Goal: Task Accomplishment & Management: Use online tool/utility

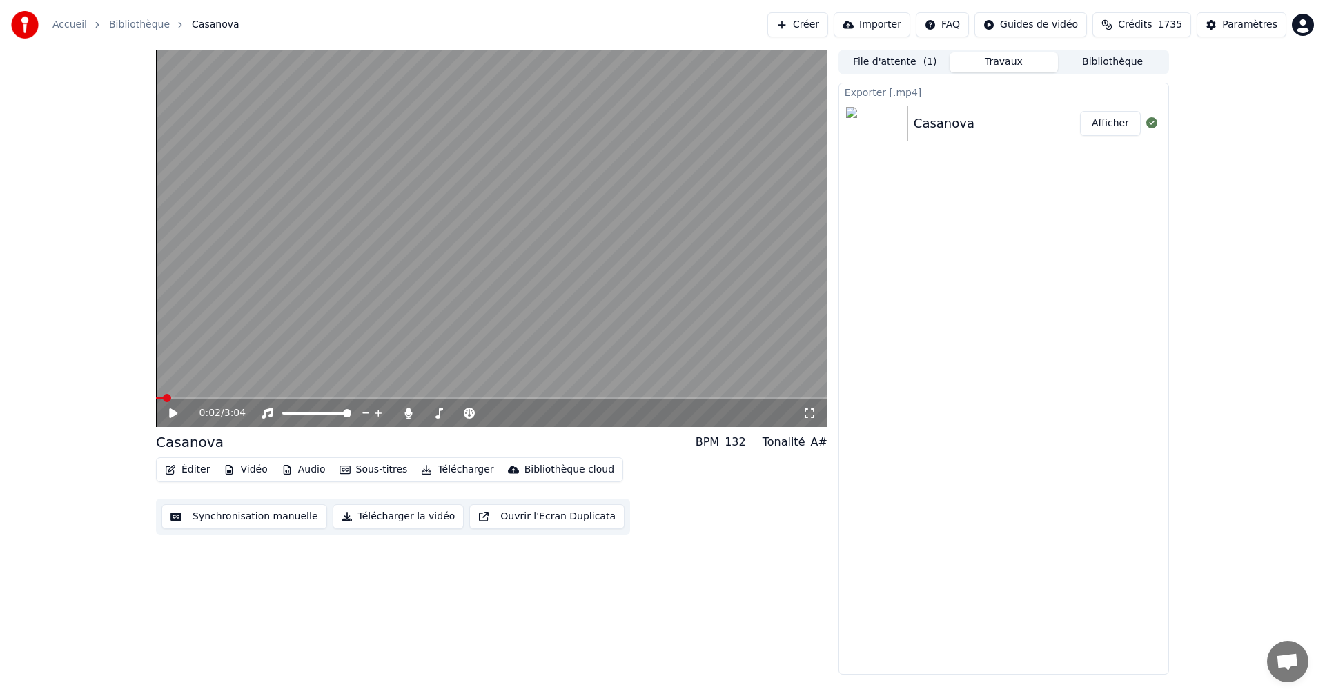
click at [884, 64] on button "File d'attente ( 1 )" at bounding box center [895, 62] width 109 height 20
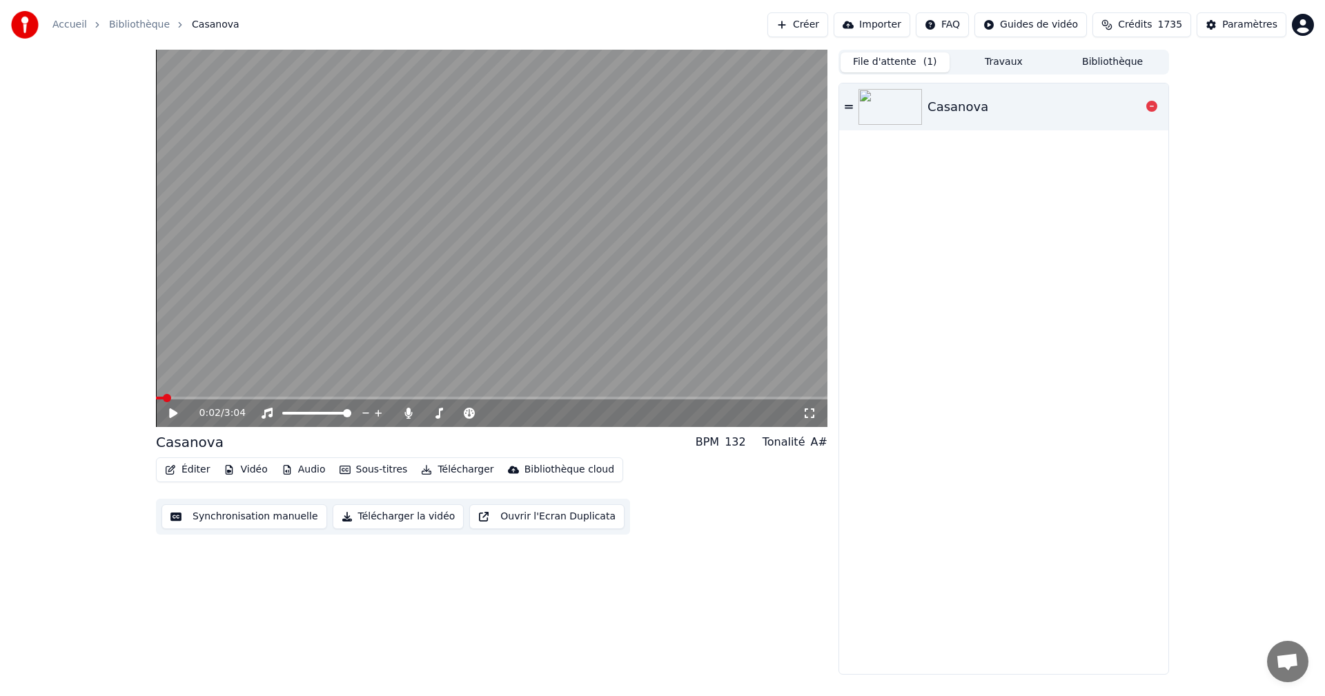
click at [851, 105] on icon at bounding box center [849, 107] width 8 height 10
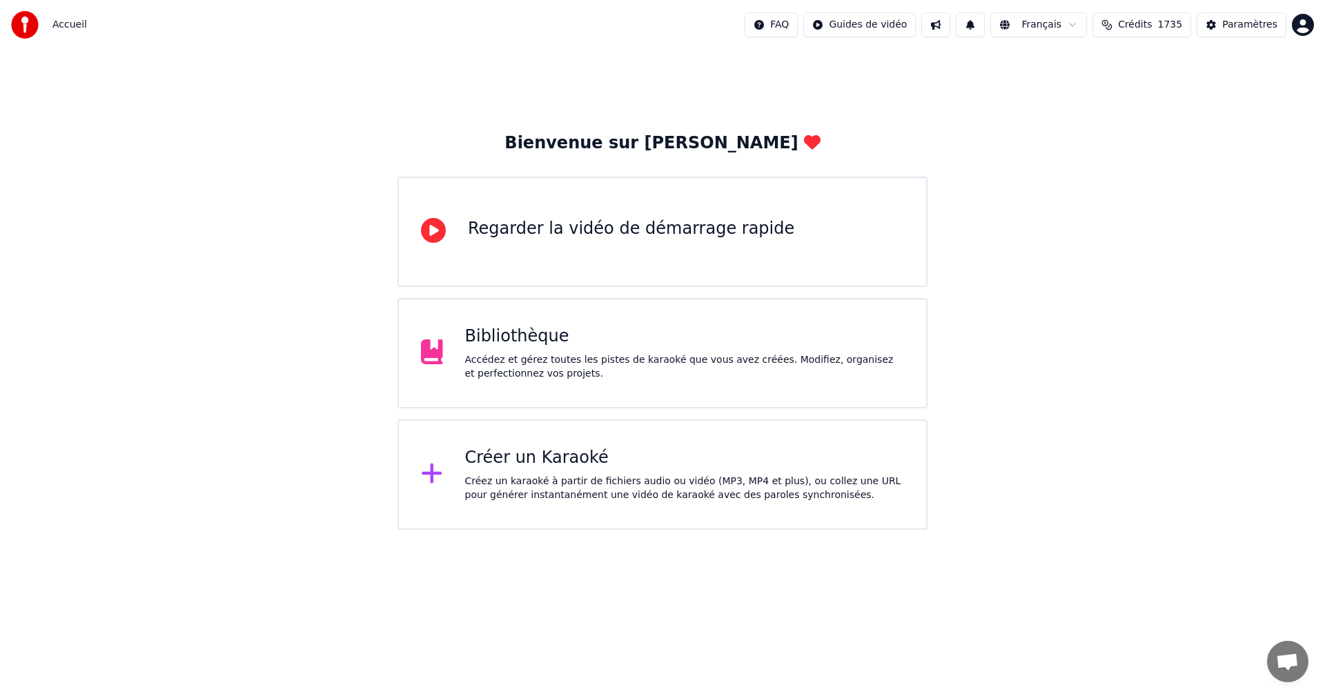
click at [519, 462] on div "Créer un Karaoké" at bounding box center [685, 458] width 440 height 22
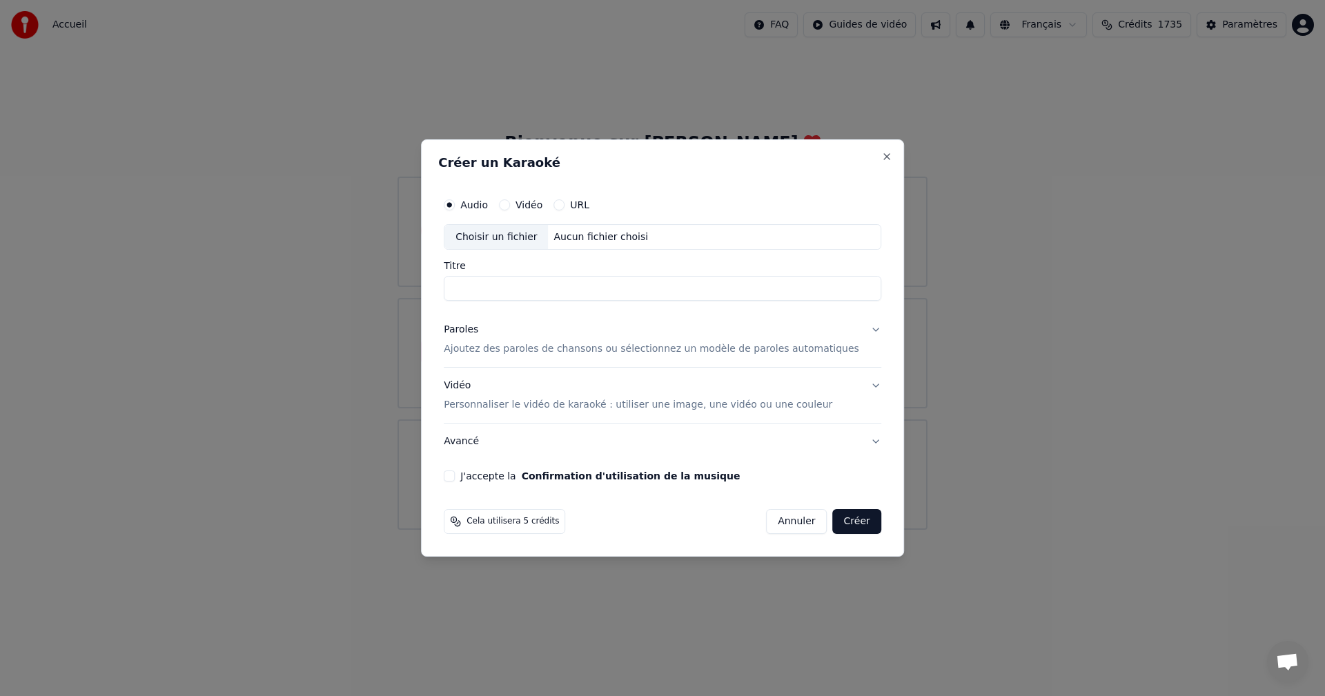
click at [584, 240] on div "Aucun fichier choisi" at bounding box center [602, 238] width 106 height 14
drag, startPoint x: 648, startPoint y: 286, endPoint x: 569, endPoint y: 290, distance: 78.8
click at [569, 290] on input "**********" at bounding box center [663, 289] width 438 height 25
type input "**********"
click at [634, 358] on button "Paroles Ajoutez des paroles de chansons ou sélectionnez un modèle de paroles au…" at bounding box center [663, 340] width 438 height 55
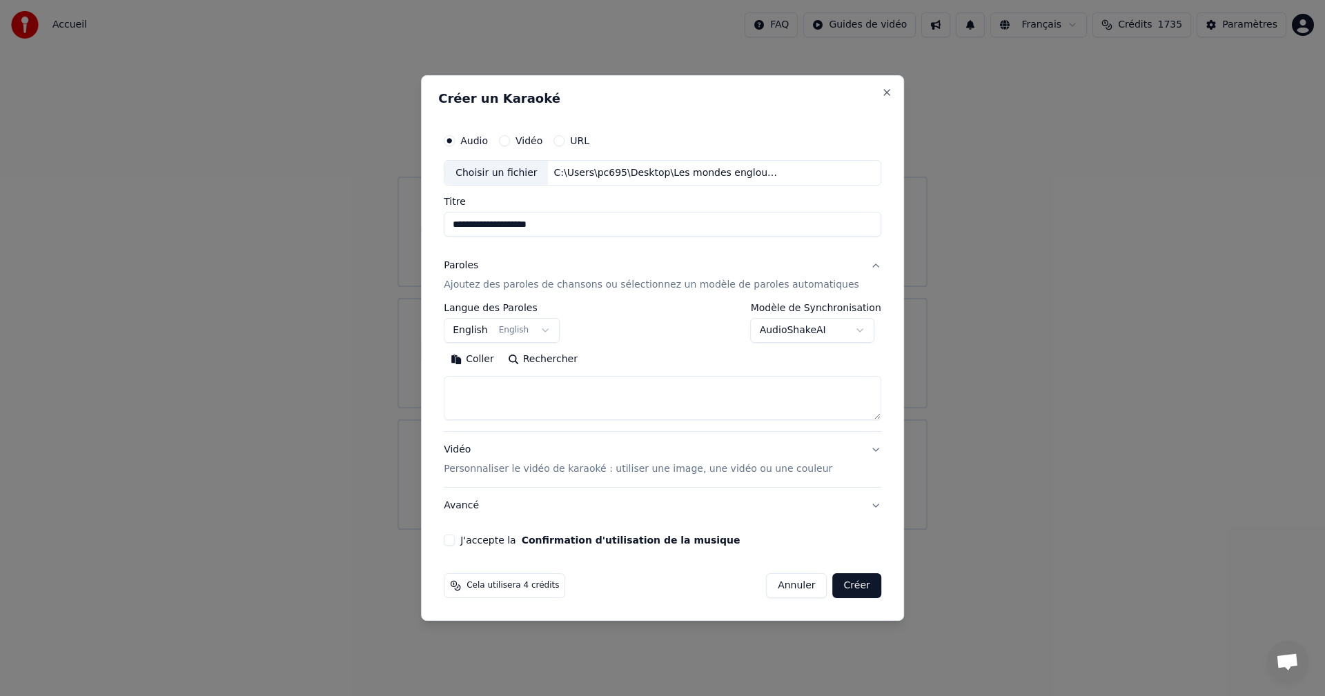
click at [594, 404] on textarea at bounding box center [663, 399] width 438 height 44
paste textarea "**********"
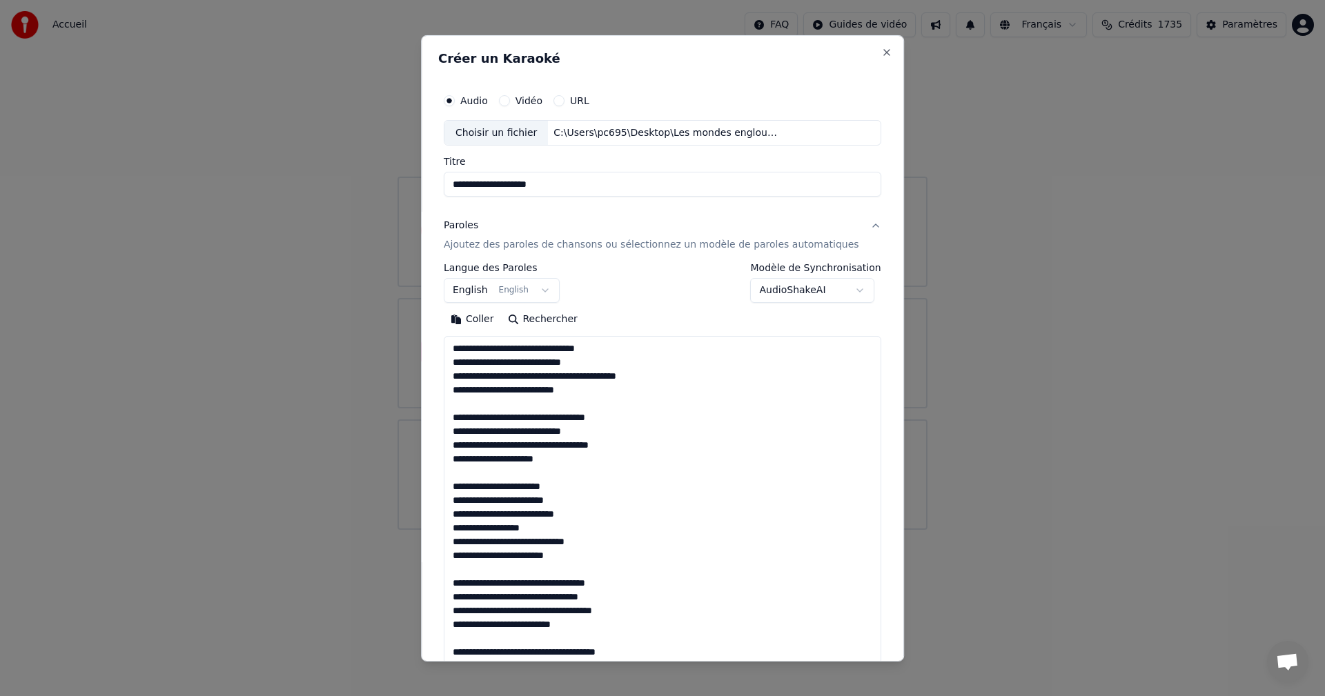
scroll to position [556, 0]
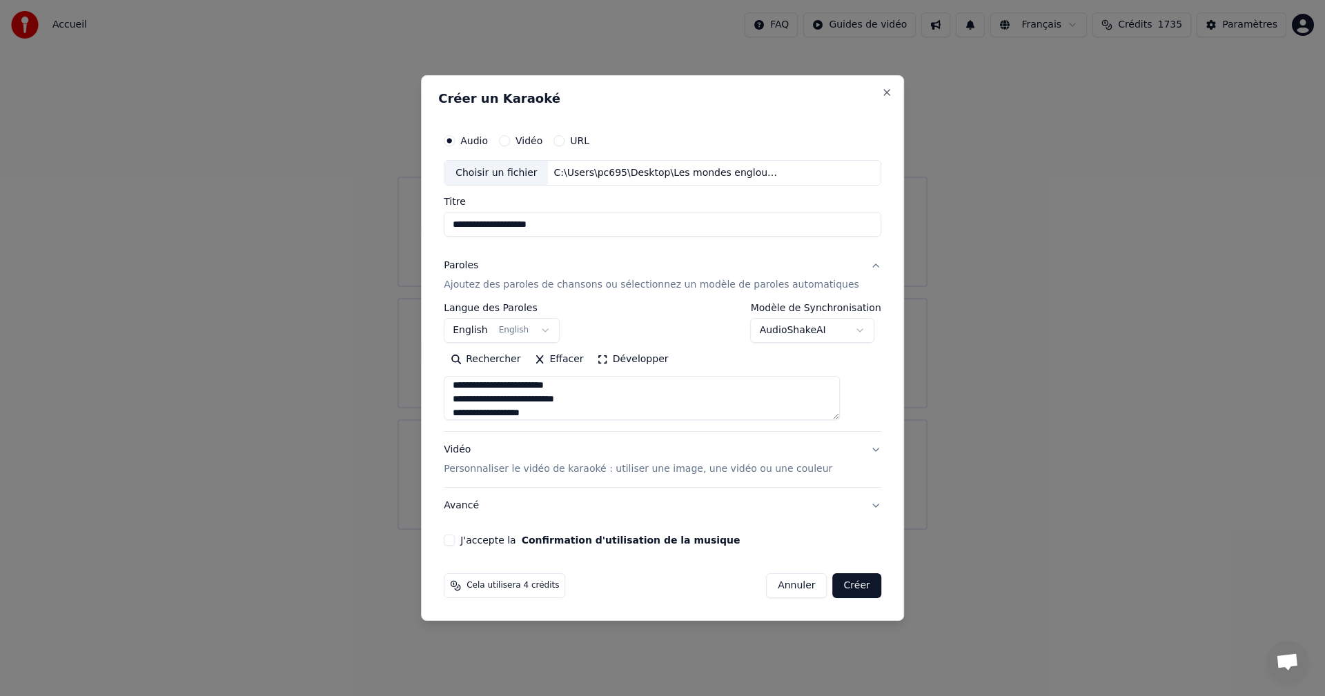
type textarea "**********"
click at [731, 474] on p "Personnaliser le vidéo de karaoké : utiliser une image, une vidéo ou une couleur" at bounding box center [638, 469] width 389 height 14
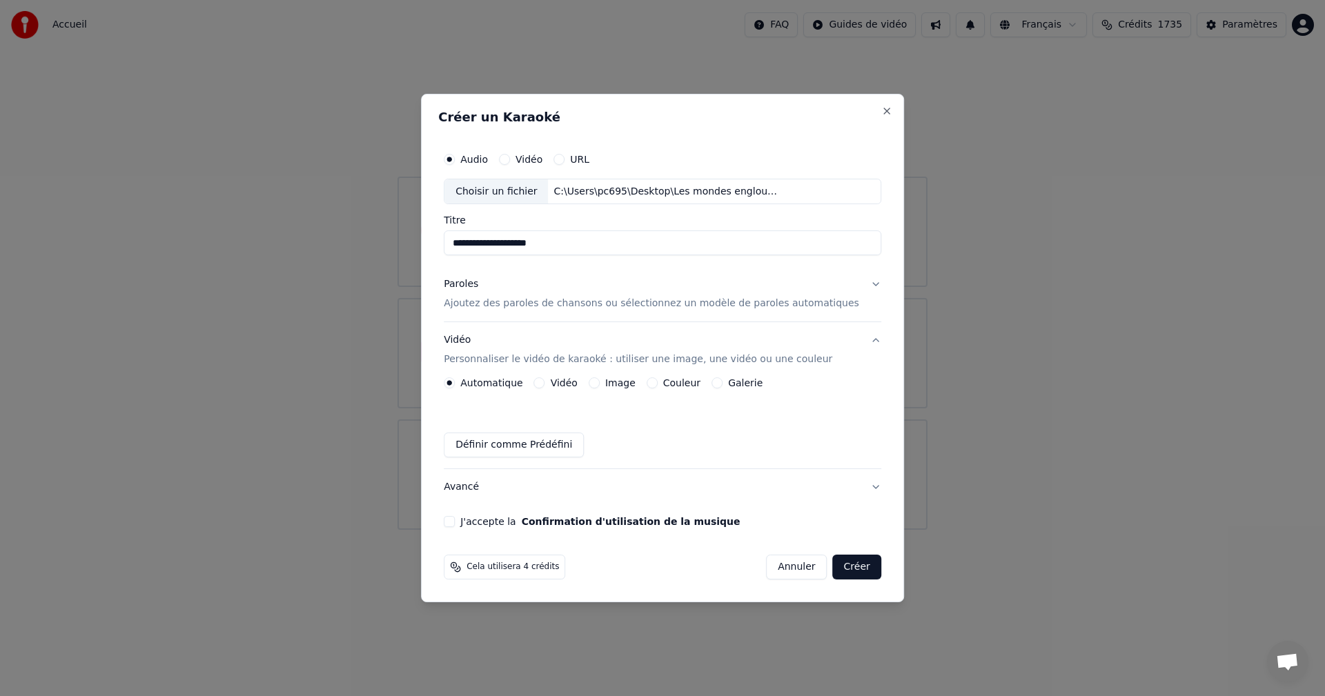
click at [545, 384] on button "Vidéo" at bounding box center [539, 383] width 11 height 11
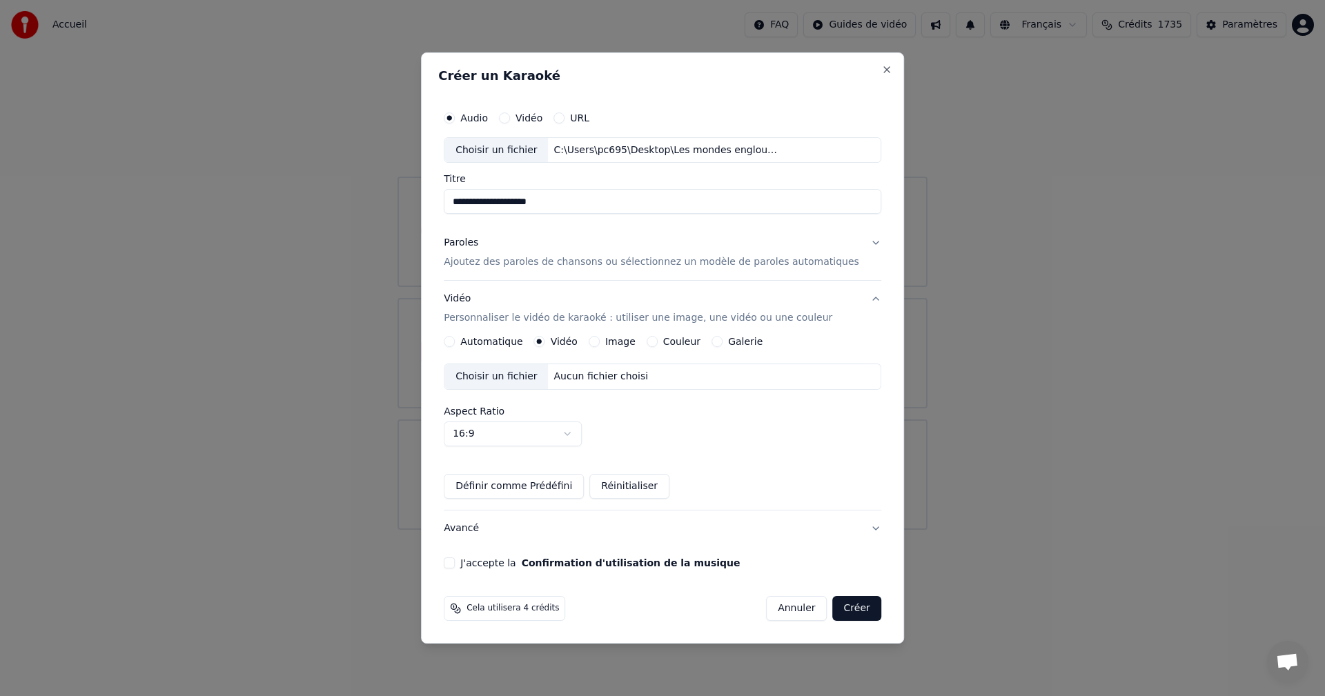
click at [548, 384] on div "Choisir un fichier" at bounding box center [497, 376] width 104 height 25
click at [455, 562] on button "J'accepte la Confirmation d'utilisation de la musique" at bounding box center [449, 563] width 11 height 11
click at [837, 609] on button "Créer" at bounding box center [857, 608] width 48 height 25
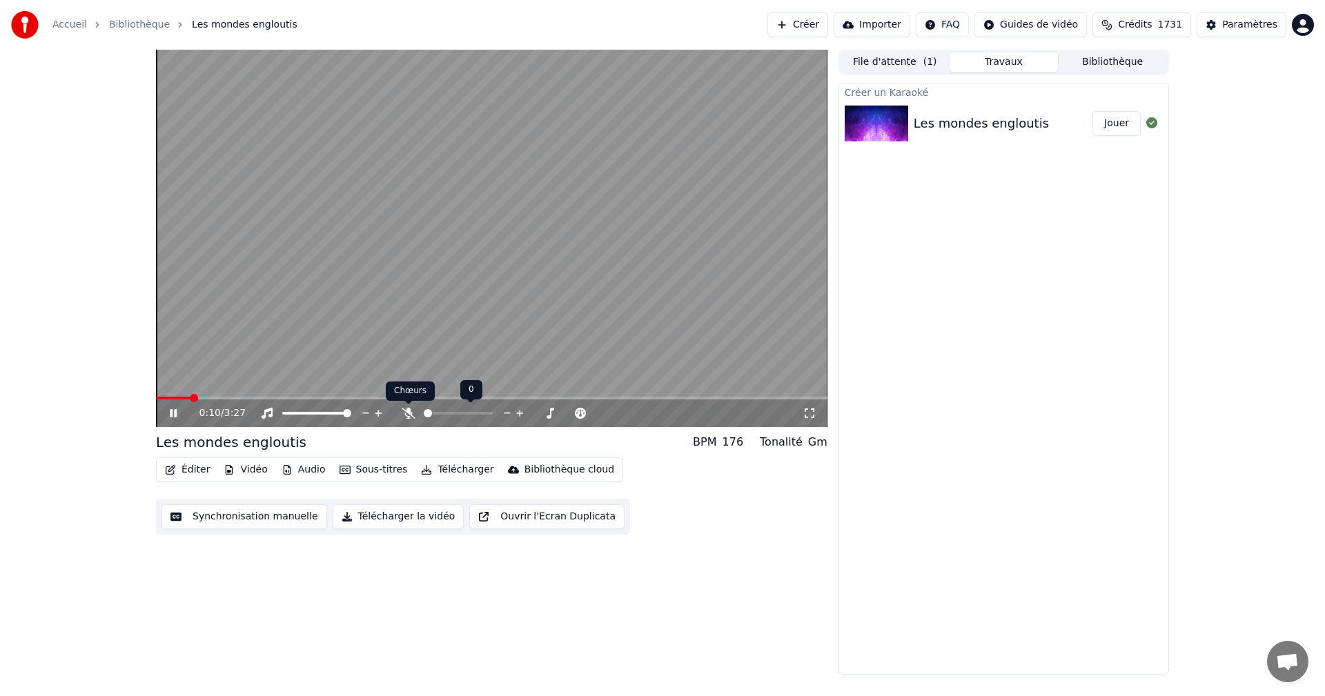
click at [402, 410] on icon at bounding box center [409, 413] width 14 height 11
click at [173, 413] on icon at bounding box center [183, 413] width 32 height 11
click at [159, 399] on span at bounding box center [157, 398] width 3 height 3
click at [156, 397] on span at bounding box center [156, 398] width 0 height 3
click at [173, 412] on icon at bounding box center [173, 414] width 8 height 10
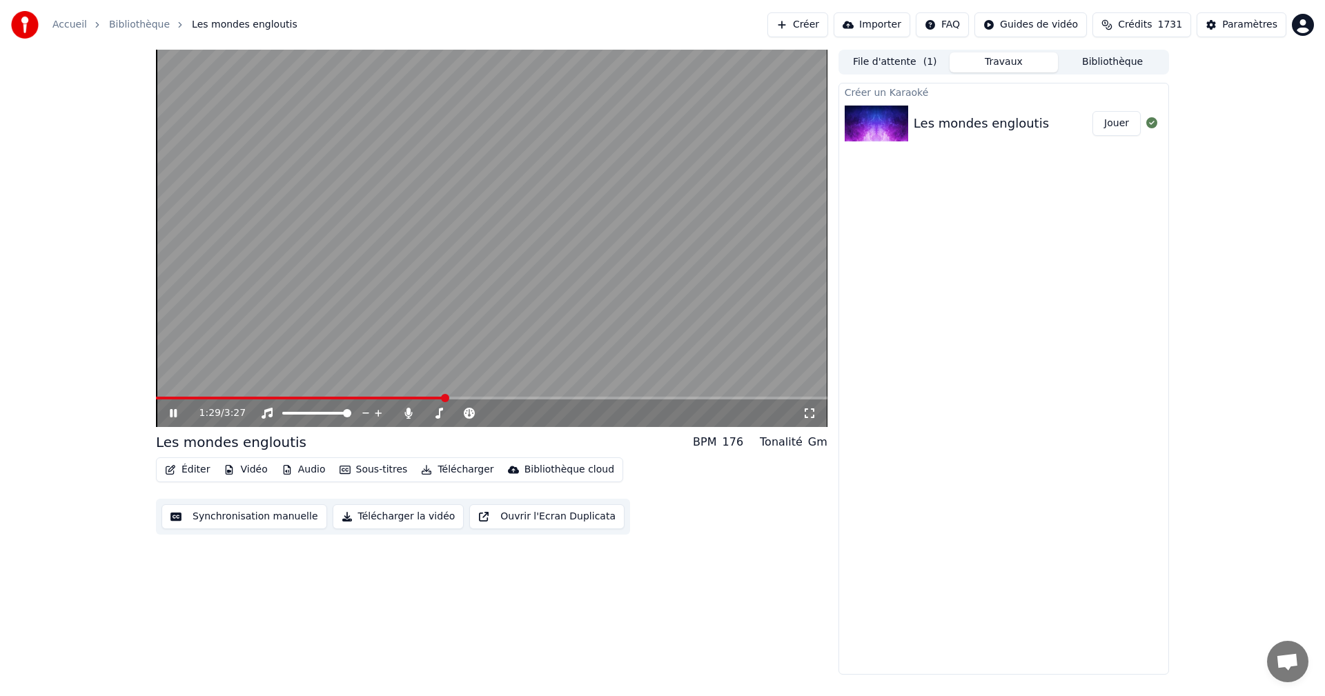
click at [400, 515] on button "Télécharger la vidéo" at bounding box center [399, 517] width 132 height 25
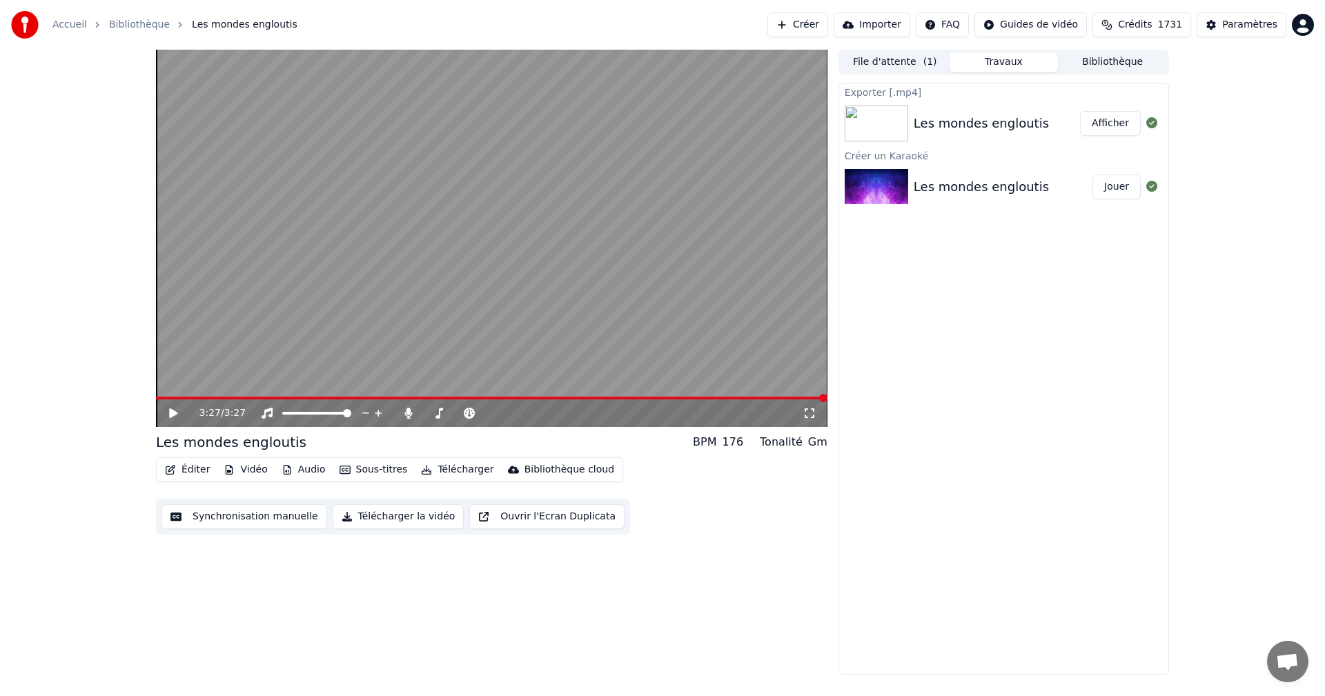
click at [349, 514] on button "Télécharger la vidéo" at bounding box center [399, 517] width 132 height 25
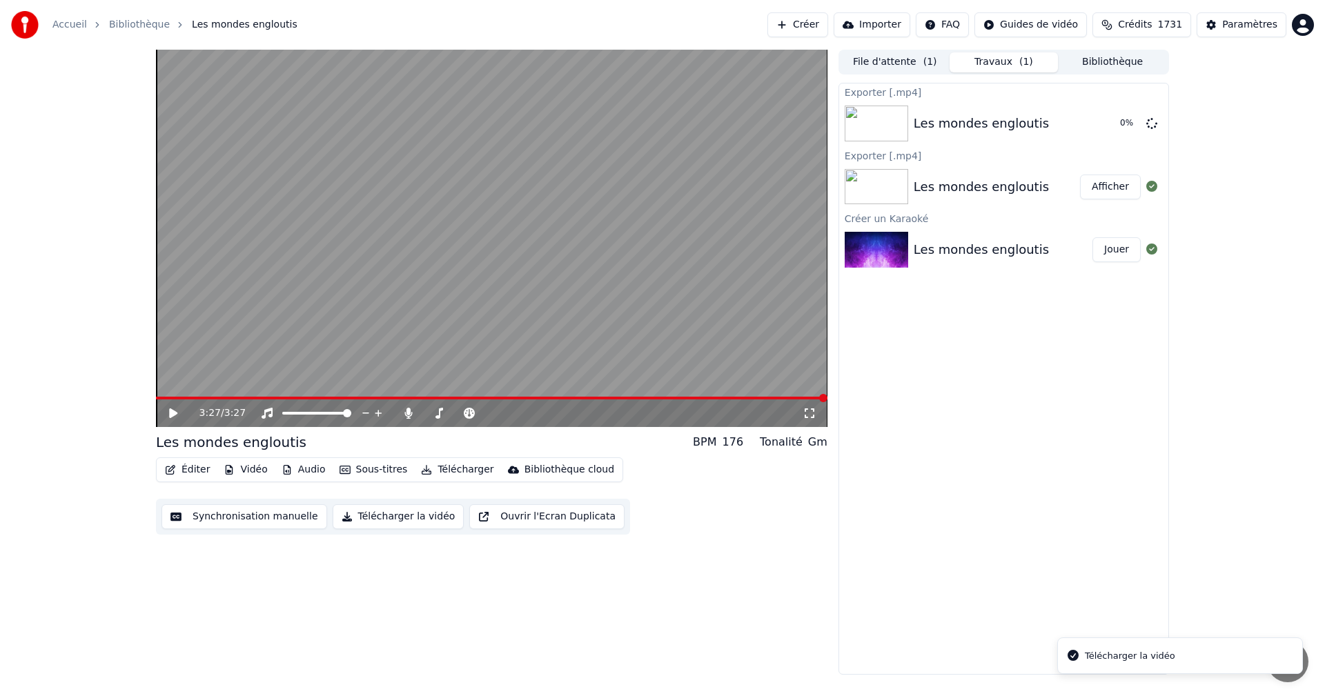
click at [1116, 182] on button "Afficher" at bounding box center [1110, 187] width 61 height 25
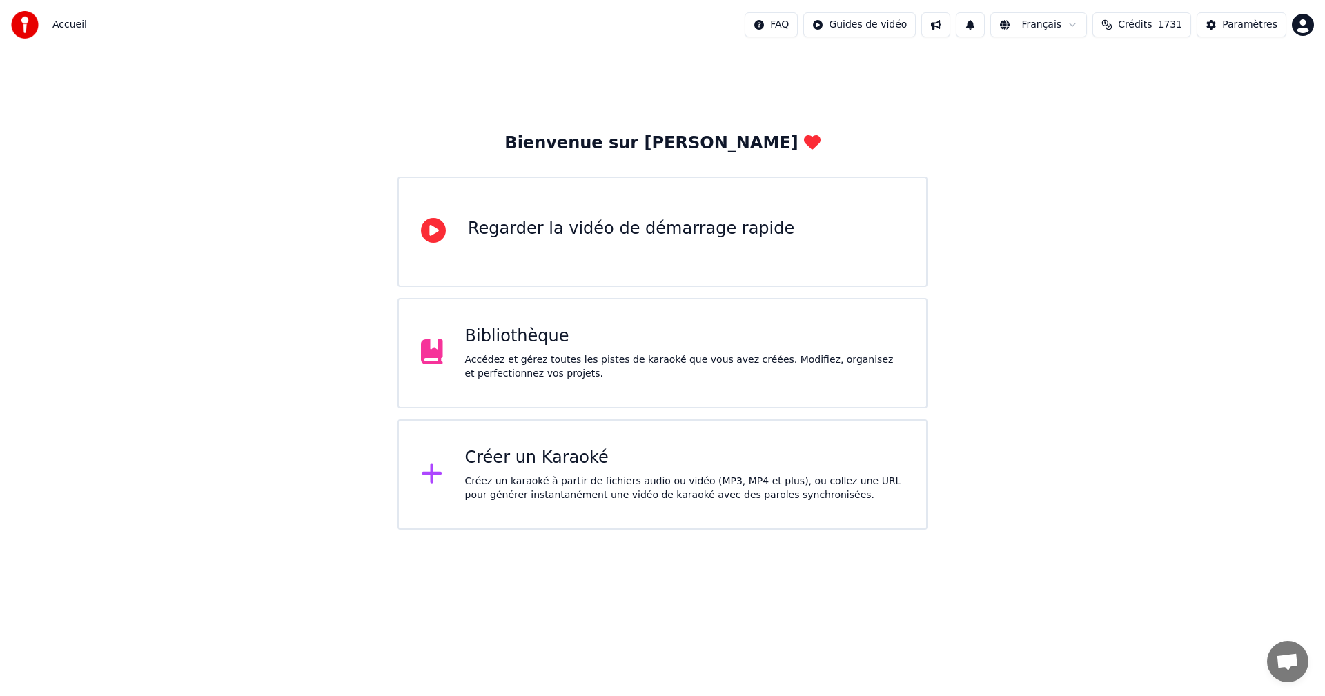
click at [491, 384] on div "Bibliothèque Accédez et gérez toutes les pistes de karaoké que vous avez créées…" at bounding box center [663, 353] width 530 height 110
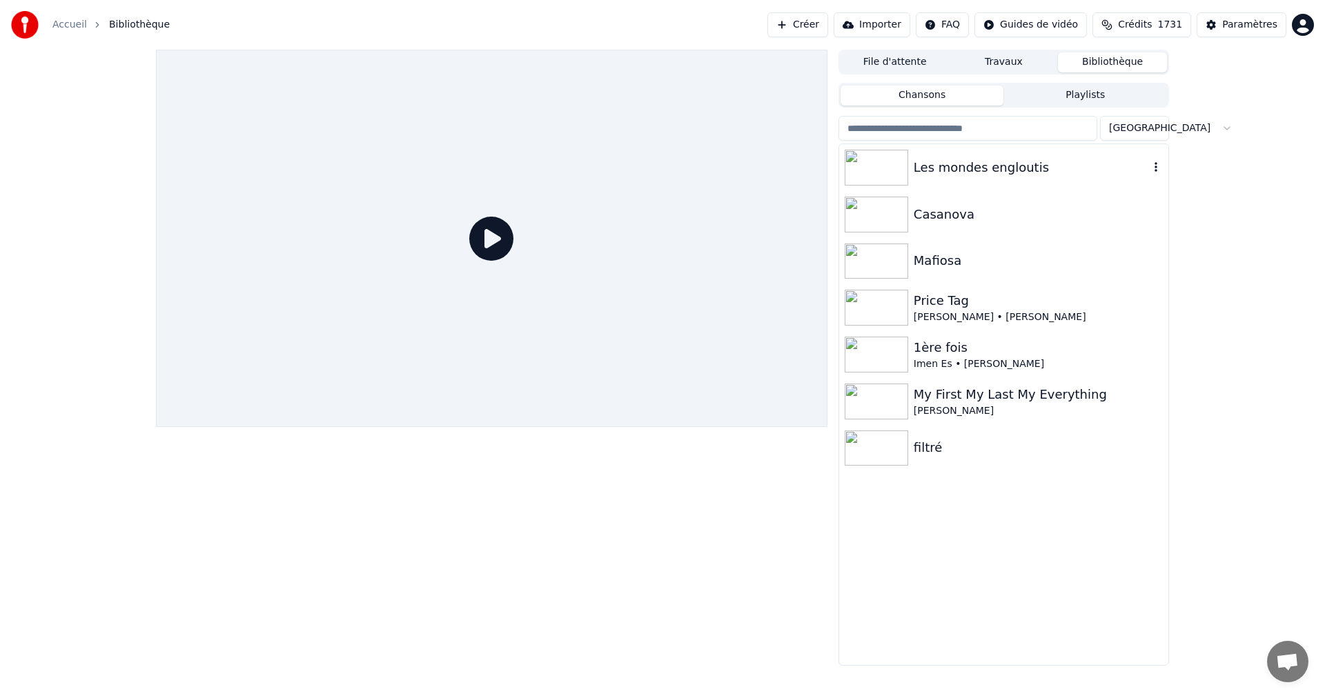
click at [875, 176] on img at bounding box center [877, 168] width 64 height 36
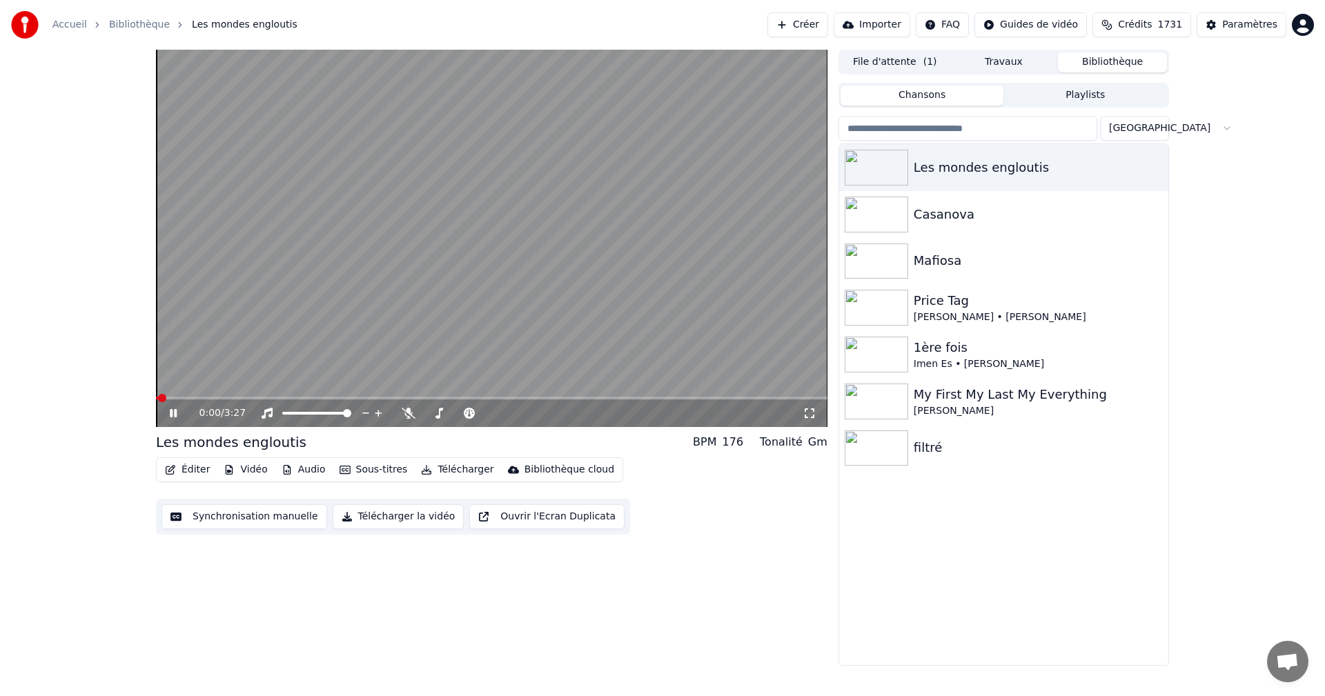
click at [592, 320] on video at bounding box center [492, 239] width 672 height 378
click at [175, 414] on icon at bounding box center [173, 414] width 8 height 10
click at [409, 413] on icon at bounding box center [409, 413] width 14 height 11
click at [157, 396] on video at bounding box center [492, 239] width 672 height 378
click at [156, 399] on span at bounding box center [160, 398] width 8 height 8
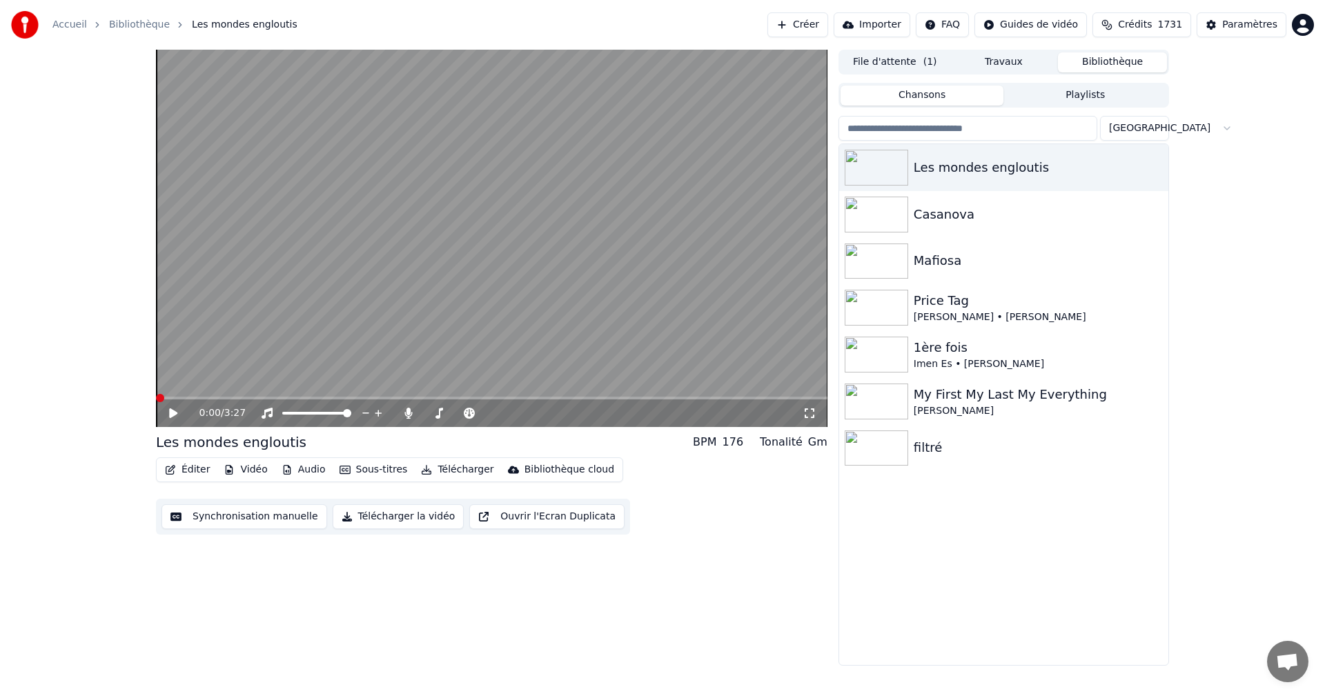
click at [678, 281] on video at bounding box center [492, 239] width 672 height 378
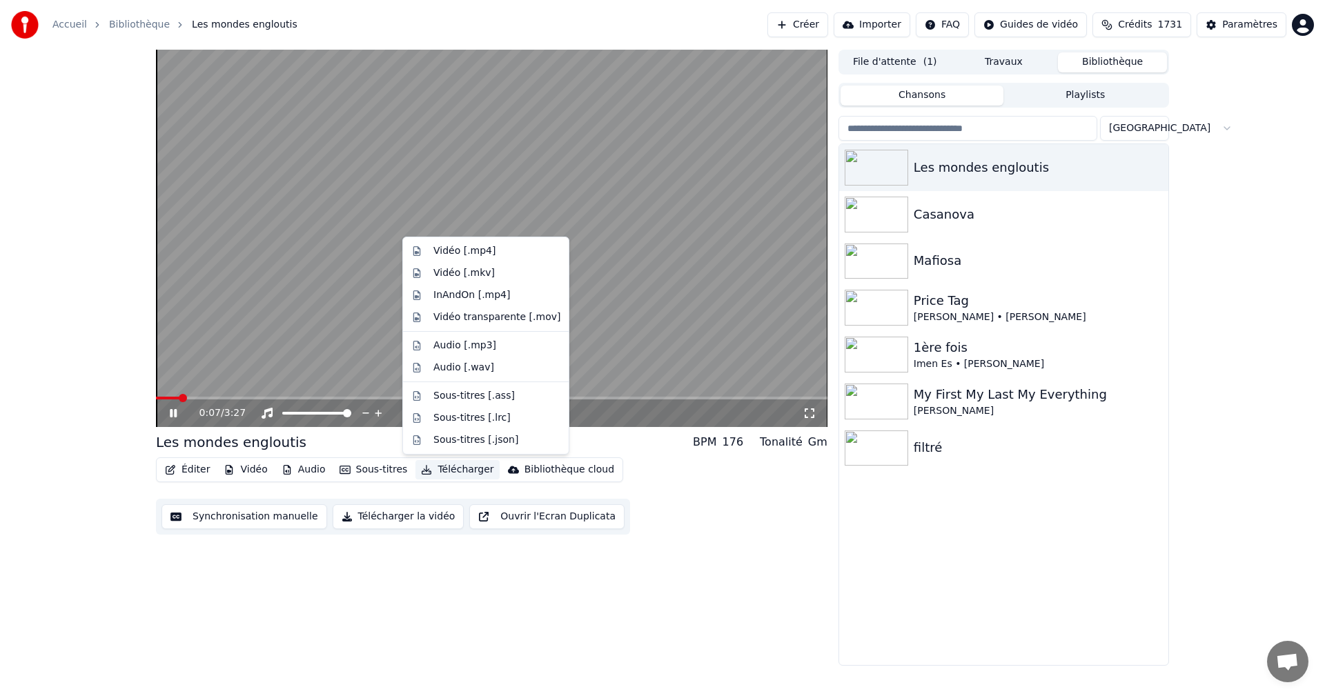
click at [427, 469] on button "Télécharger" at bounding box center [458, 469] width 84 height 19
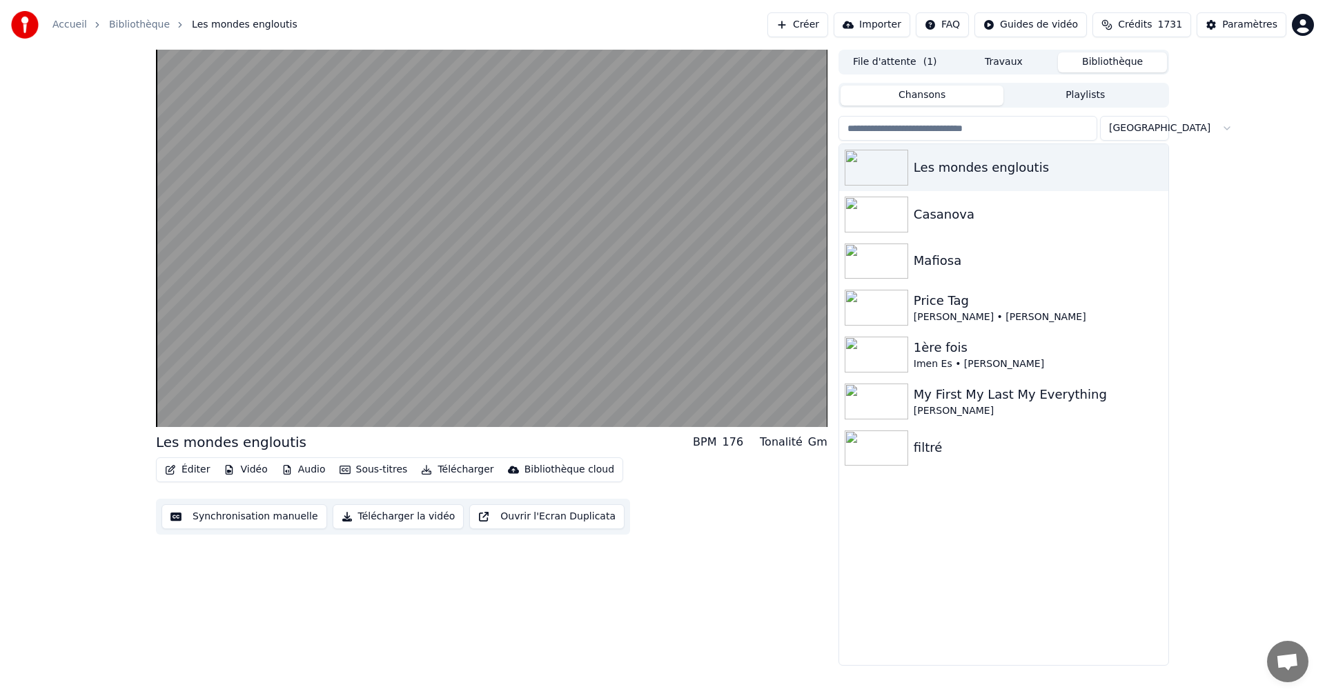
click at [373, 515] on button "Télécharger la vidéo" at bounding box center [399, 517] width 132 height 25
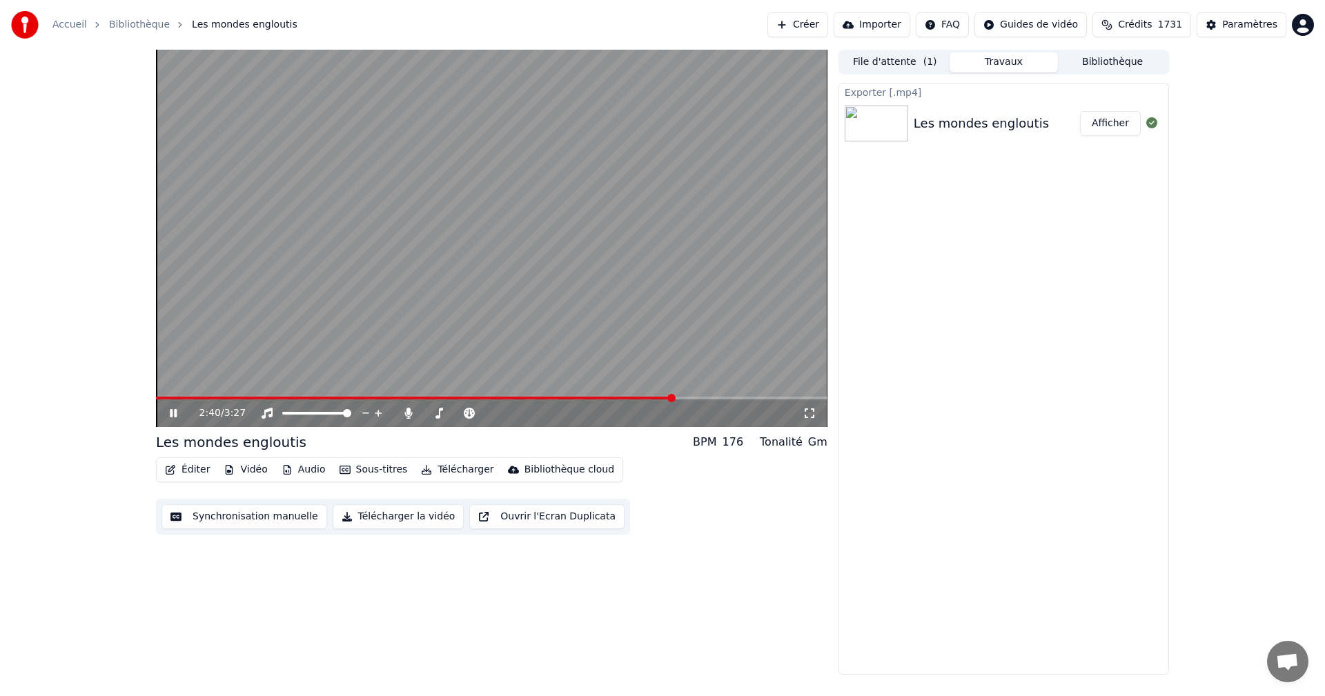
click at [572, 235] on video at bounding box center [492, 239] width 672 height 378
